Goal: Information Seeking & Learning: Learn about a topic

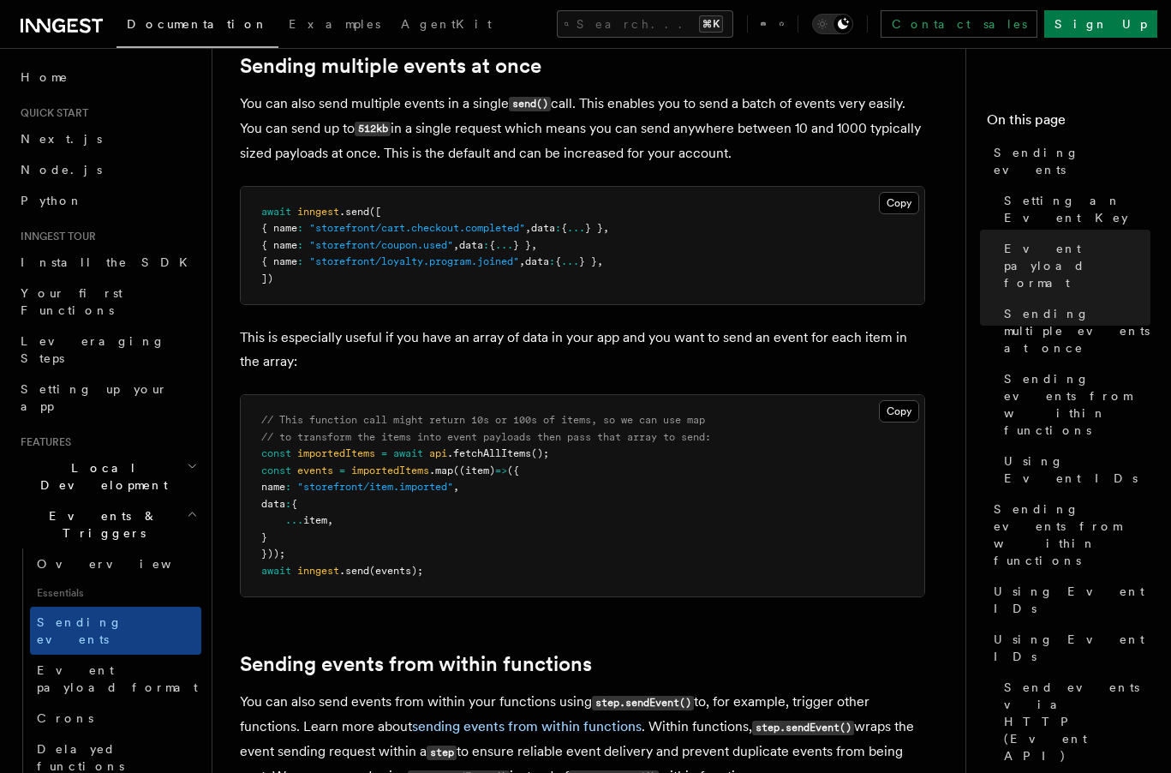
scroll to position [158, 0]
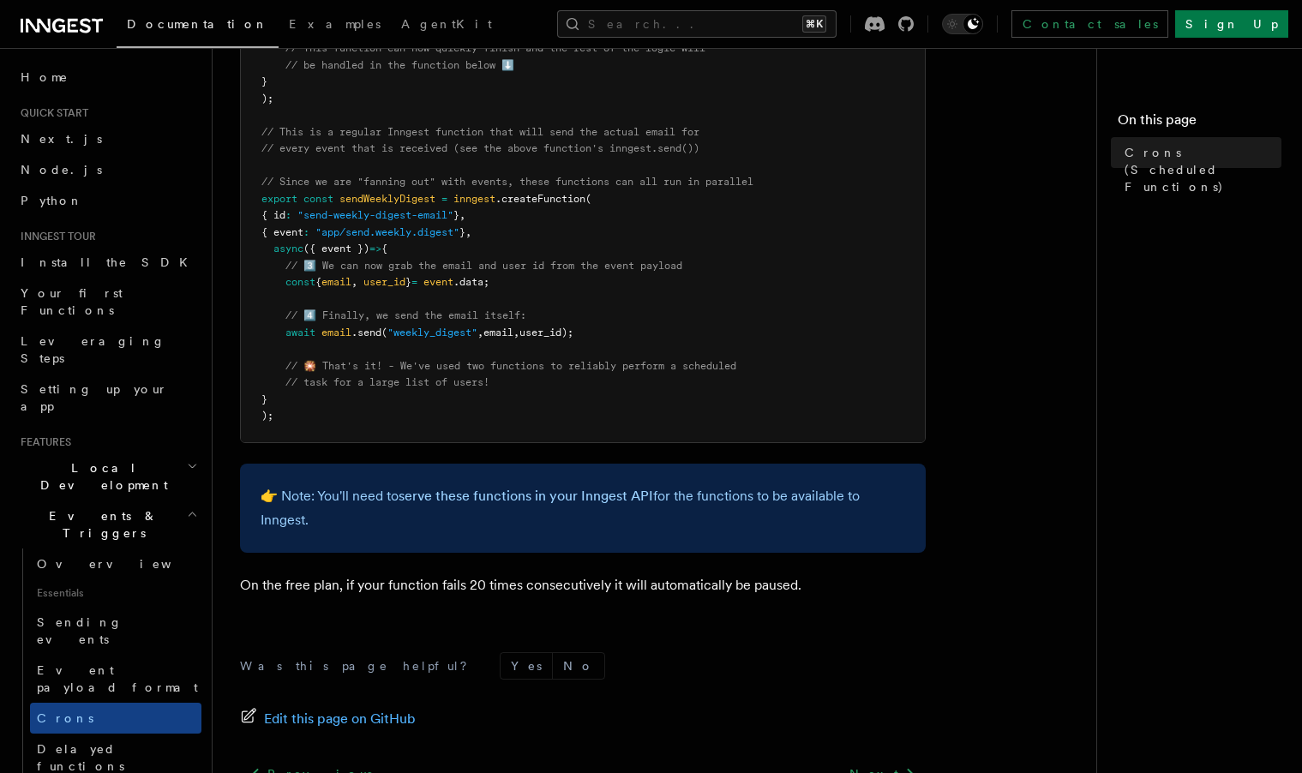
scroll to position [352, 0]
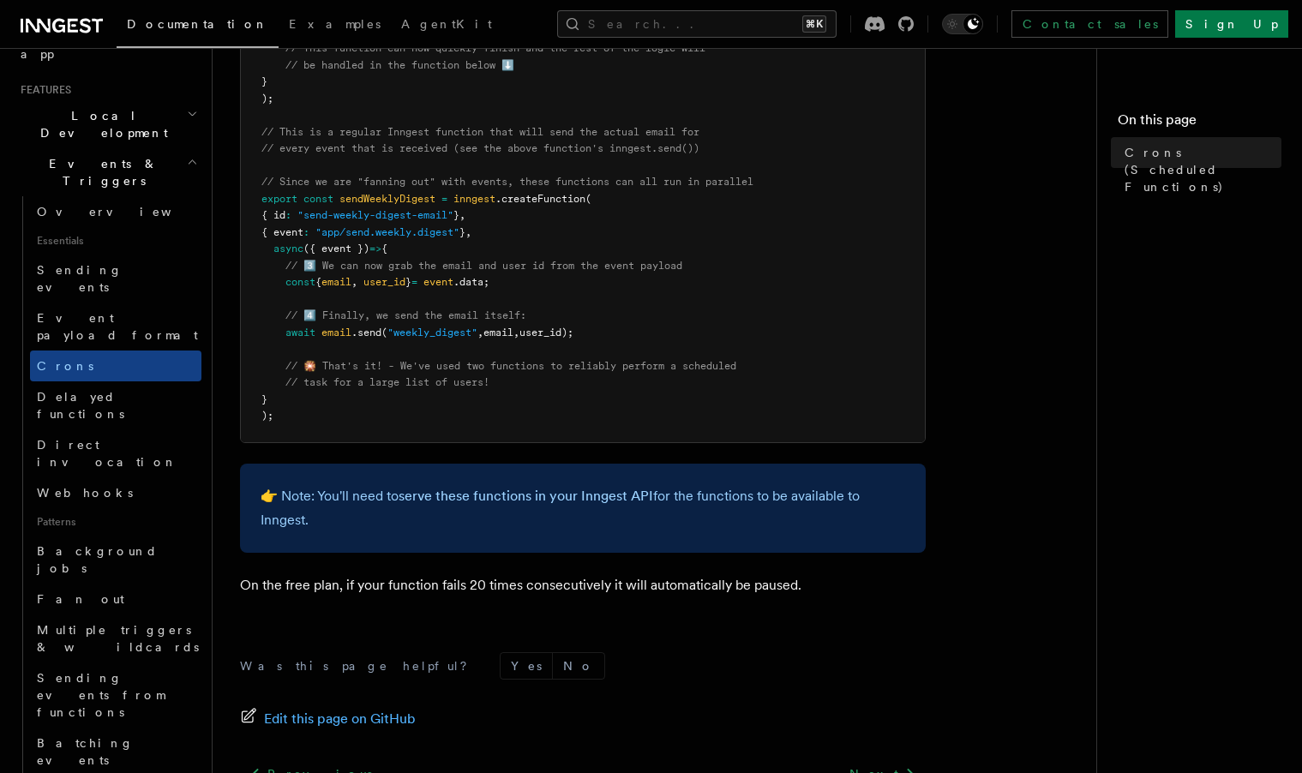
click at [1022, 159] on article "Features Events & Triggers Crons (Scheduled Functions) You can create scheduled…" at bounding box center [661, 35] width 842 height 1804
